Goal: Information Seeking & Learning: Find specific page/section

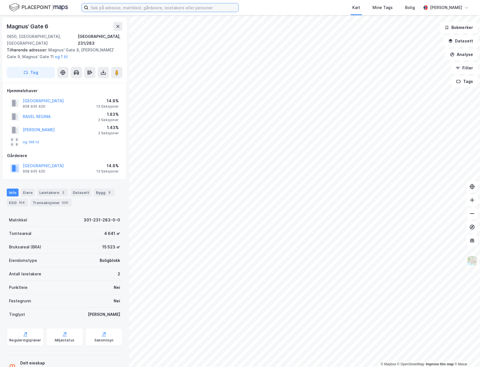
click at [134, 8] on input at bounding box center [163, 7] width 150 height 8
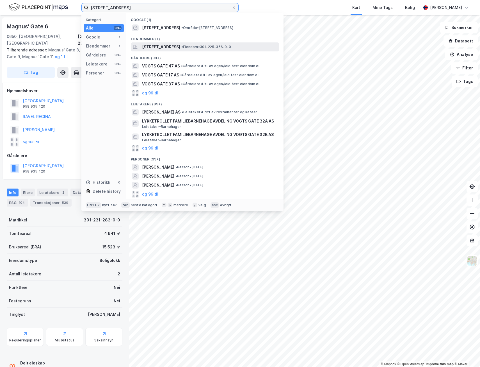
type input "[STREET_ADDRESS]"
click at [173, 45] on span "[STREET_ADDRESS]" at bounding box center [161, 47] width 38 height 7
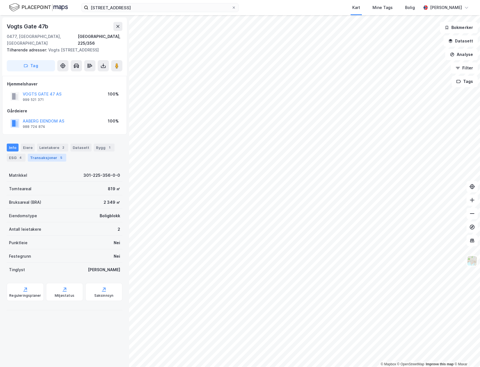
click at [58, 157] on div "5" at bounding box center [61, 158] width 6 height 6
